Goal: Information Seeking & Learning: Learn about a topic

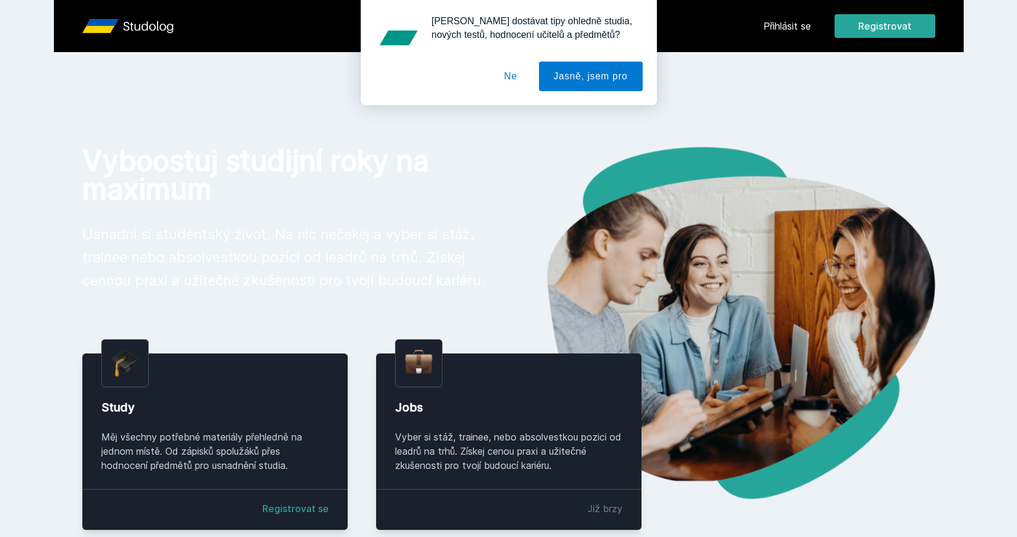
click at [785, 25] on div "Chceš dostávat tipy ohledně studia, nových testů, hodnocení učitelů a předmětů?…" at bounding box center [508, 52] width 1017 height 105
click at [512, 77] on button "Ne" at bounding box center [510, 77] width 43 height 30
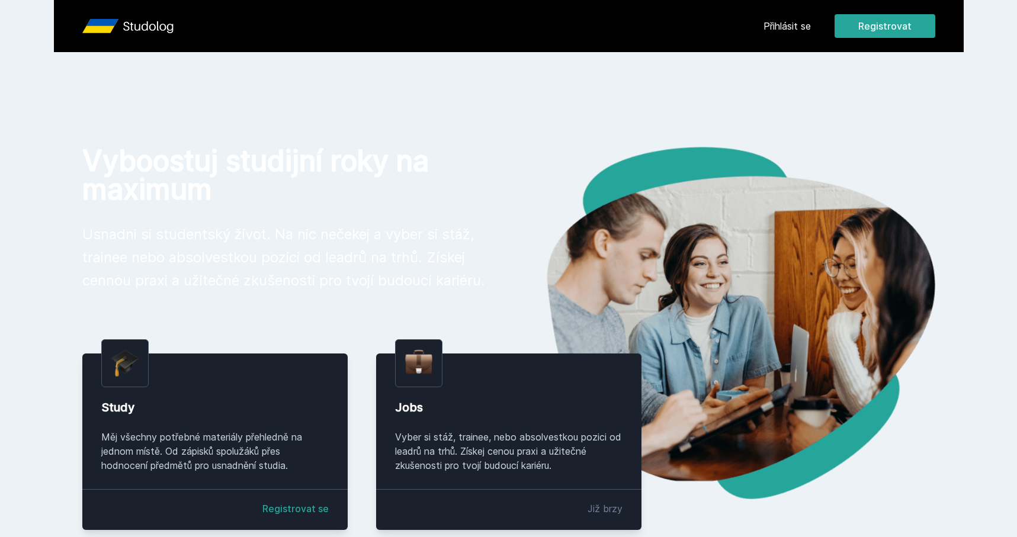
click at [804, 34] on div "Přihlásit se Registrovat" at bounding box center [850, 26] width 172 height 24
click at [798, 29] on link "Přihlásit se" at bounding box center [787, 26] width 47 height 14
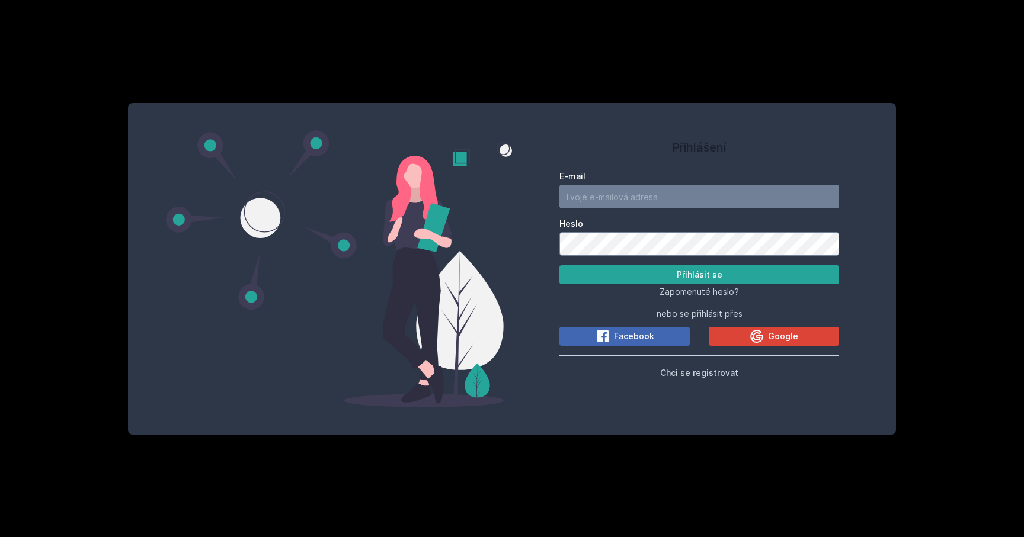
click at [745, 347] on div "E-mail Heslo Přihlásit se Zapomenuté heslo? nebo se přihlásit přes Facebook Goo…" at bounding box center [699, 273] width 280 height 214
click at [748, 339] on button "Google" at bounding box center [773, 336] width 130 height 19
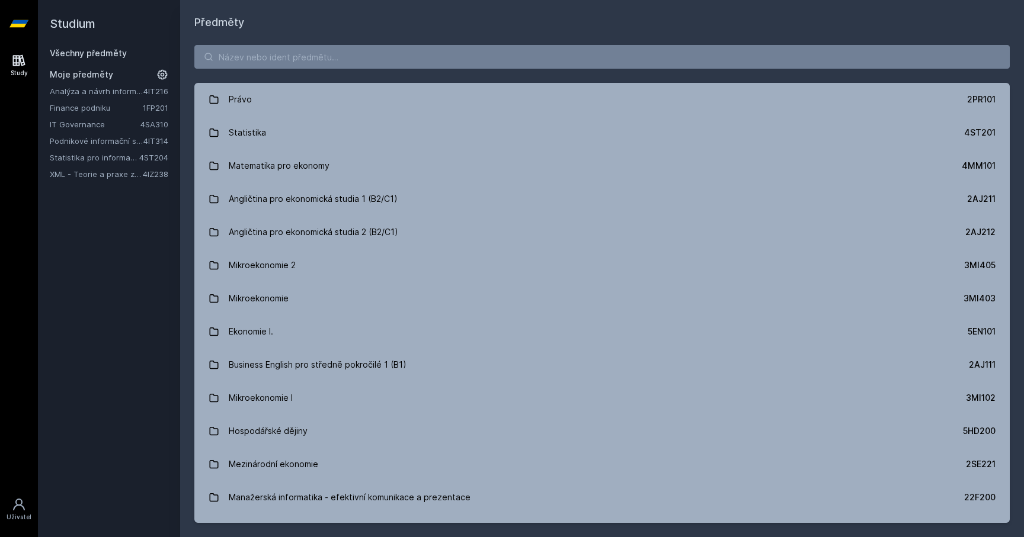
click at [300, 69] on div "Právo 2PR101 Statistika 4ST201 Matematika pro ekonomy 4MM101 Angličtina pro eko…" at bounding box center [602, 284] width 844 height 506
click at [302, 57] on input "search" at bounding box center [601, 57] width 815 height 24
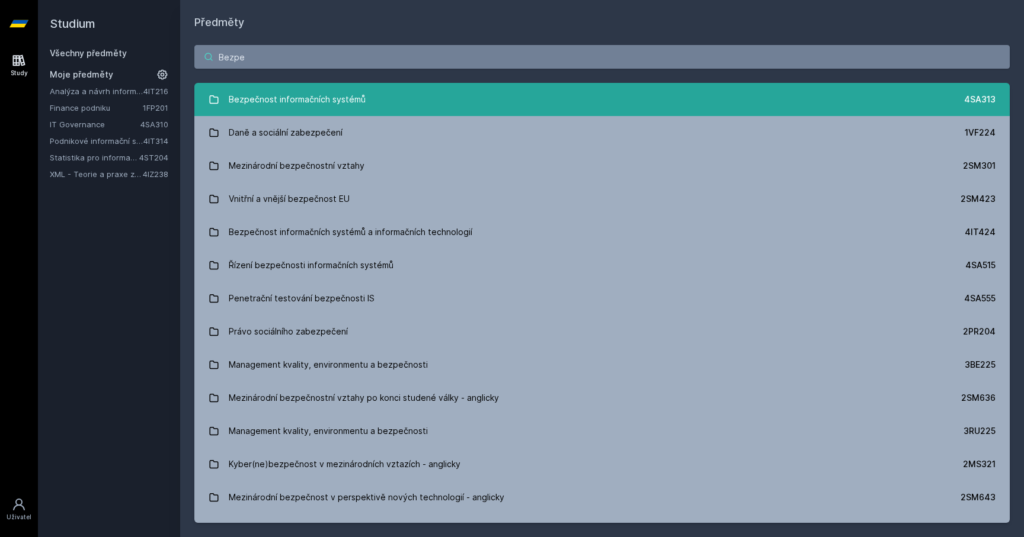
type input "Bezpe"
click at [230, 111] on link "Bezpečnost informačních systémů 4SA313" at bounding box center [601, 99] width 815 height 33
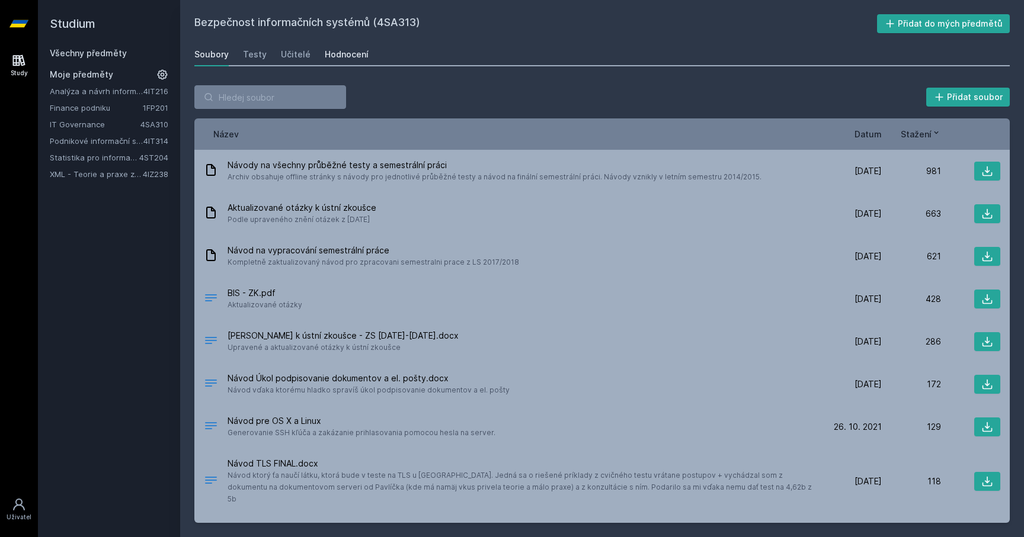
click at [326, 52] on div "Hodnocení" at bounding box center [347, 55] width 44 height 12
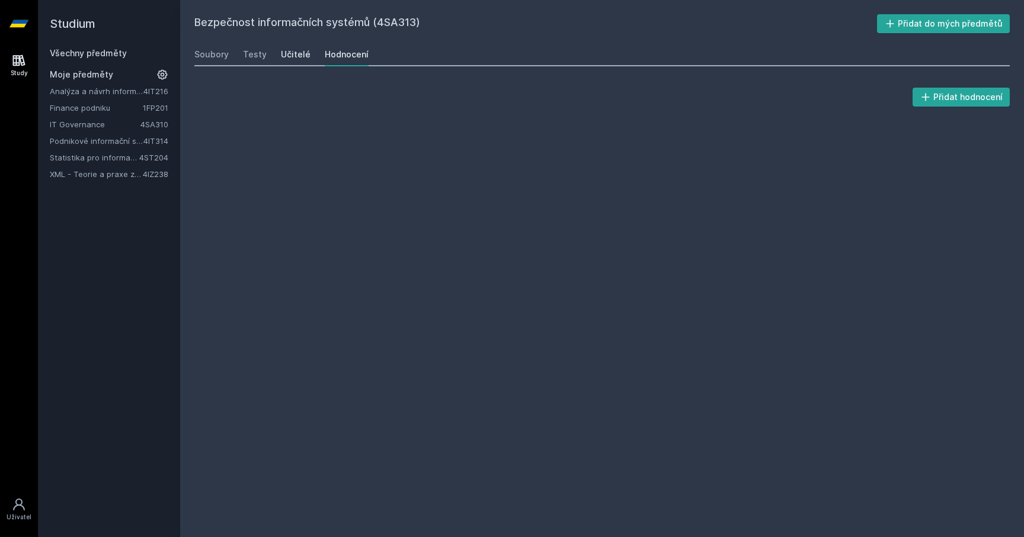
click at [302, 56] on div "Učitelé" at bounding box center [296, 55] width 30 height 12
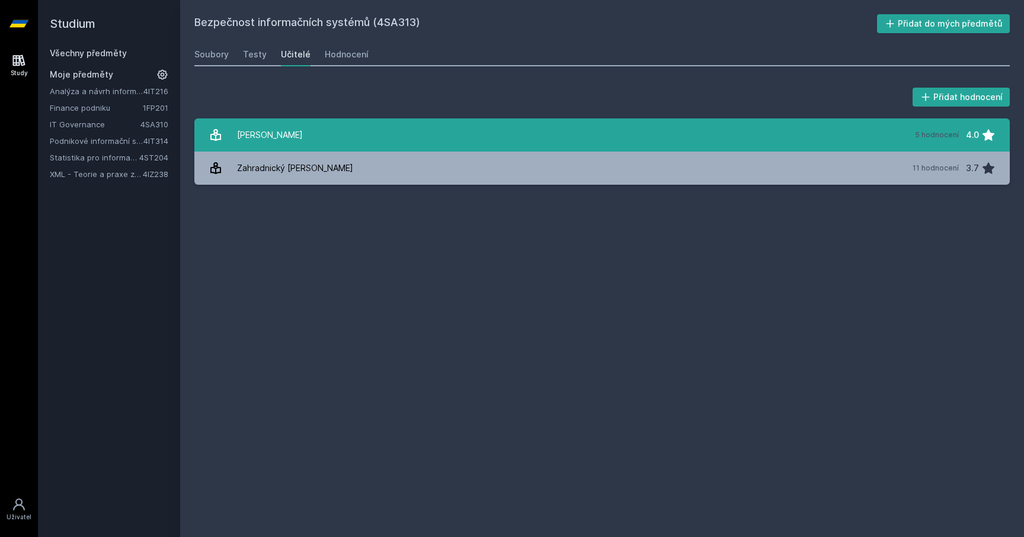
click at [288, 133] on div "[PERSON_NAME]" at bounding box center [270, 135] width 66 height 24
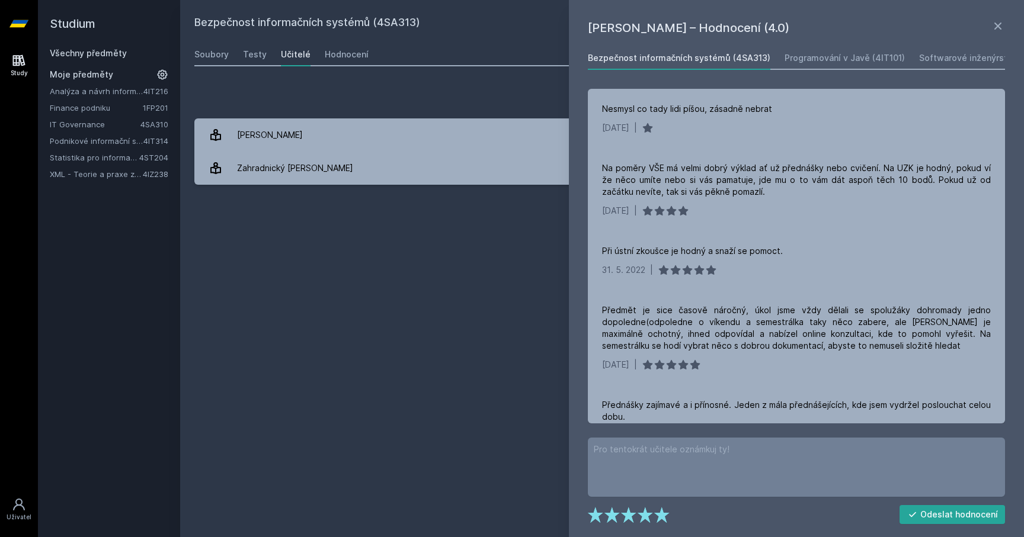
click at [334, 194] on div "Přidat hodnocení [PERSON_NAME] – Hodnocení (4.0) Bezpečnost informačních systém…" at bounding box center [602, 135] width 844 height 128
